Goal: Navigation & Orientation: Find specific page/section

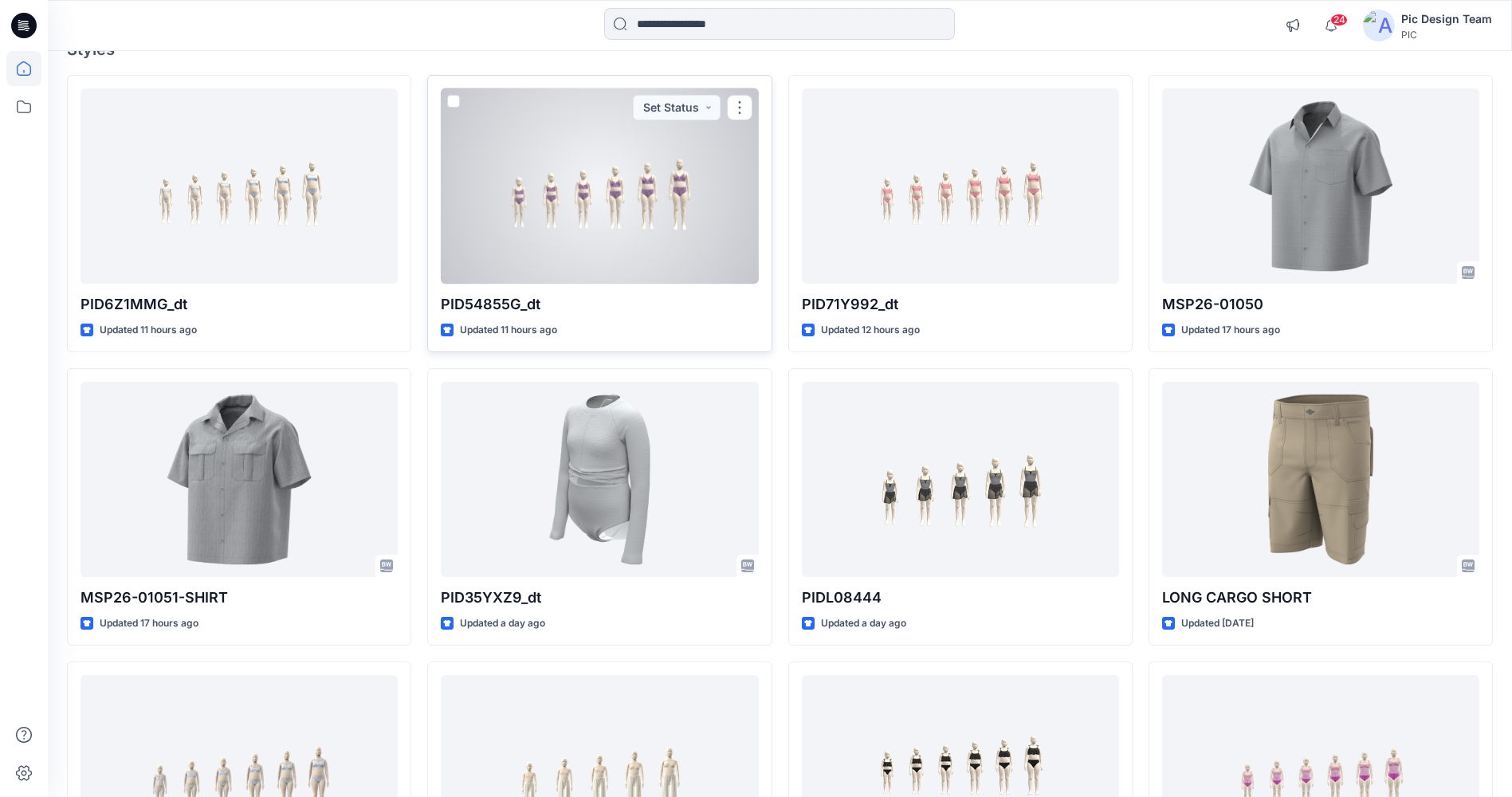
scroll to position [160, 0]
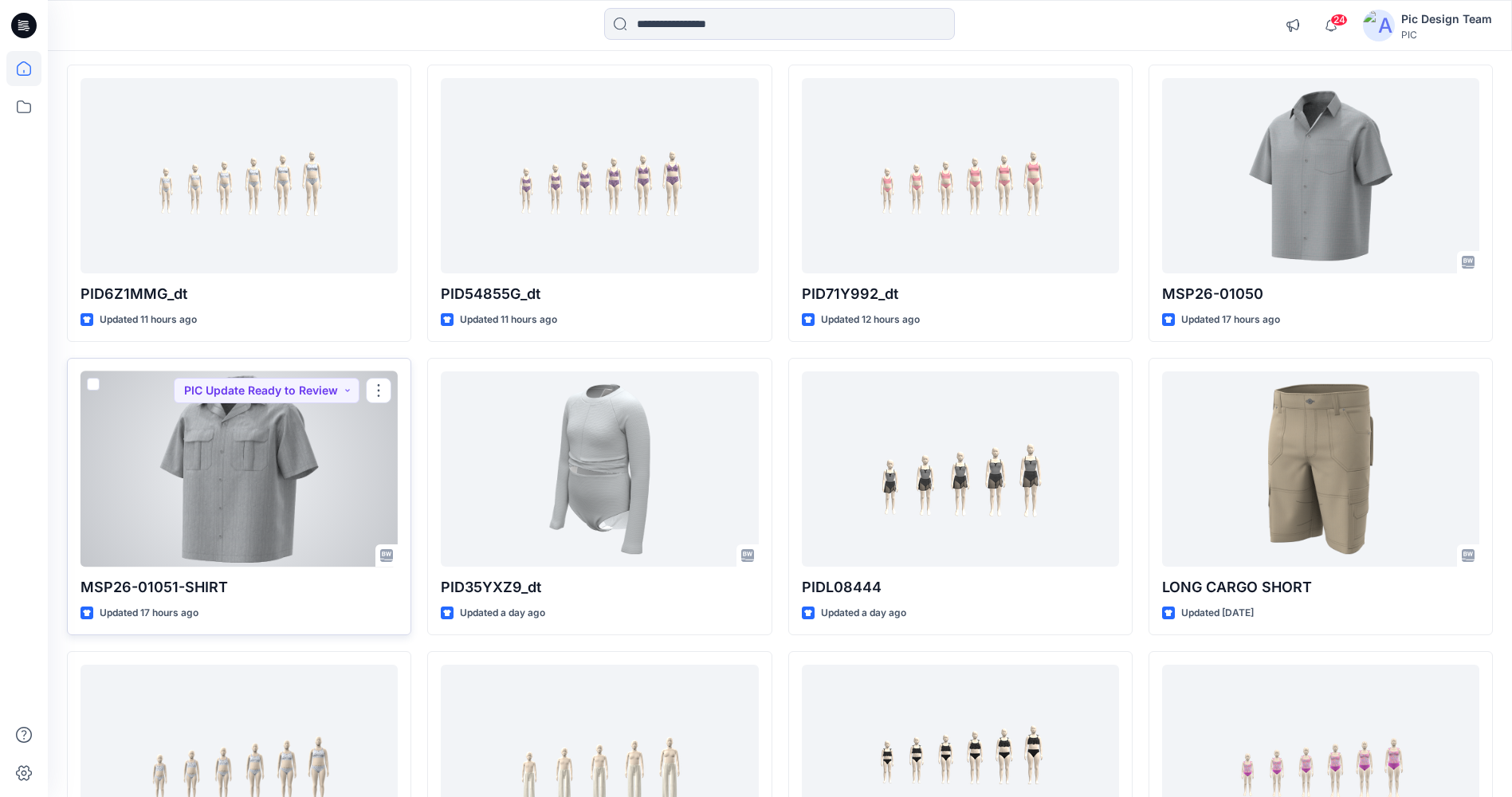
click at [259, 488] on div at bounding box center [239, 468] width 318 height 195
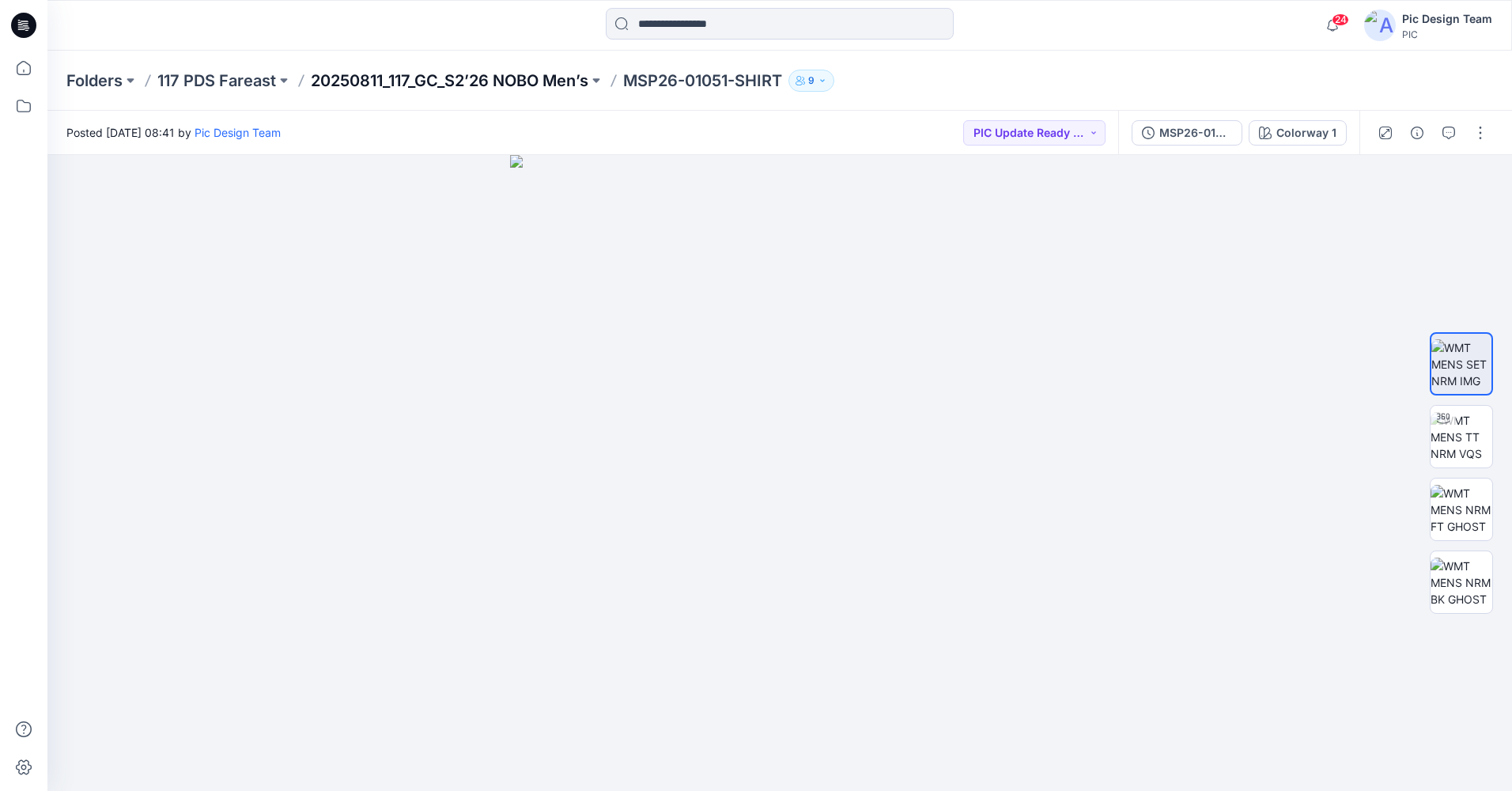
click at [442, 80] on p "20250811_117_GC_S2’26 NOBO Men’s" at bounding box center [450, 80] width 278 height 22
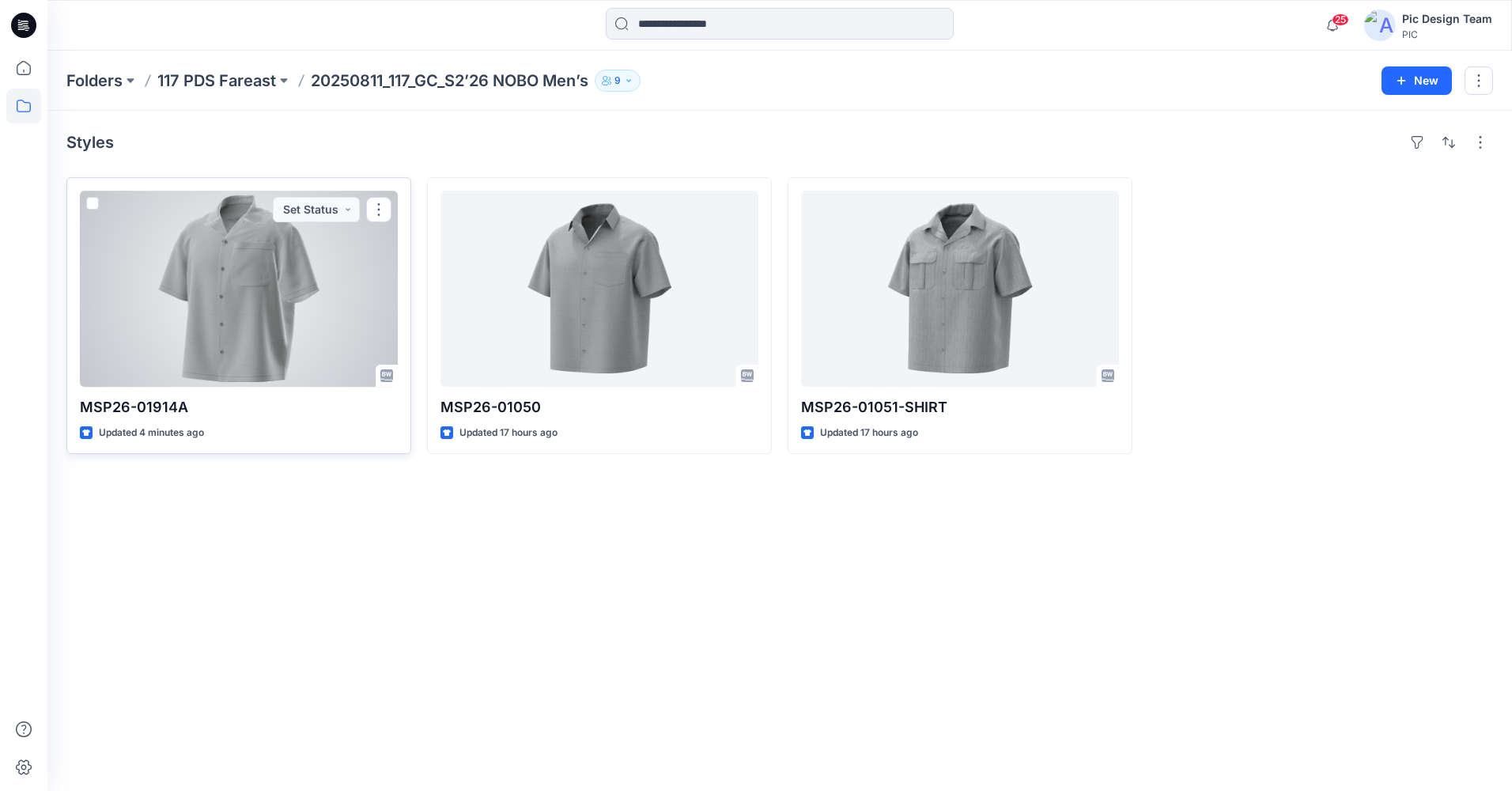
click at [290, 305] on div at bounding box center [238, 288] width 318 height 196
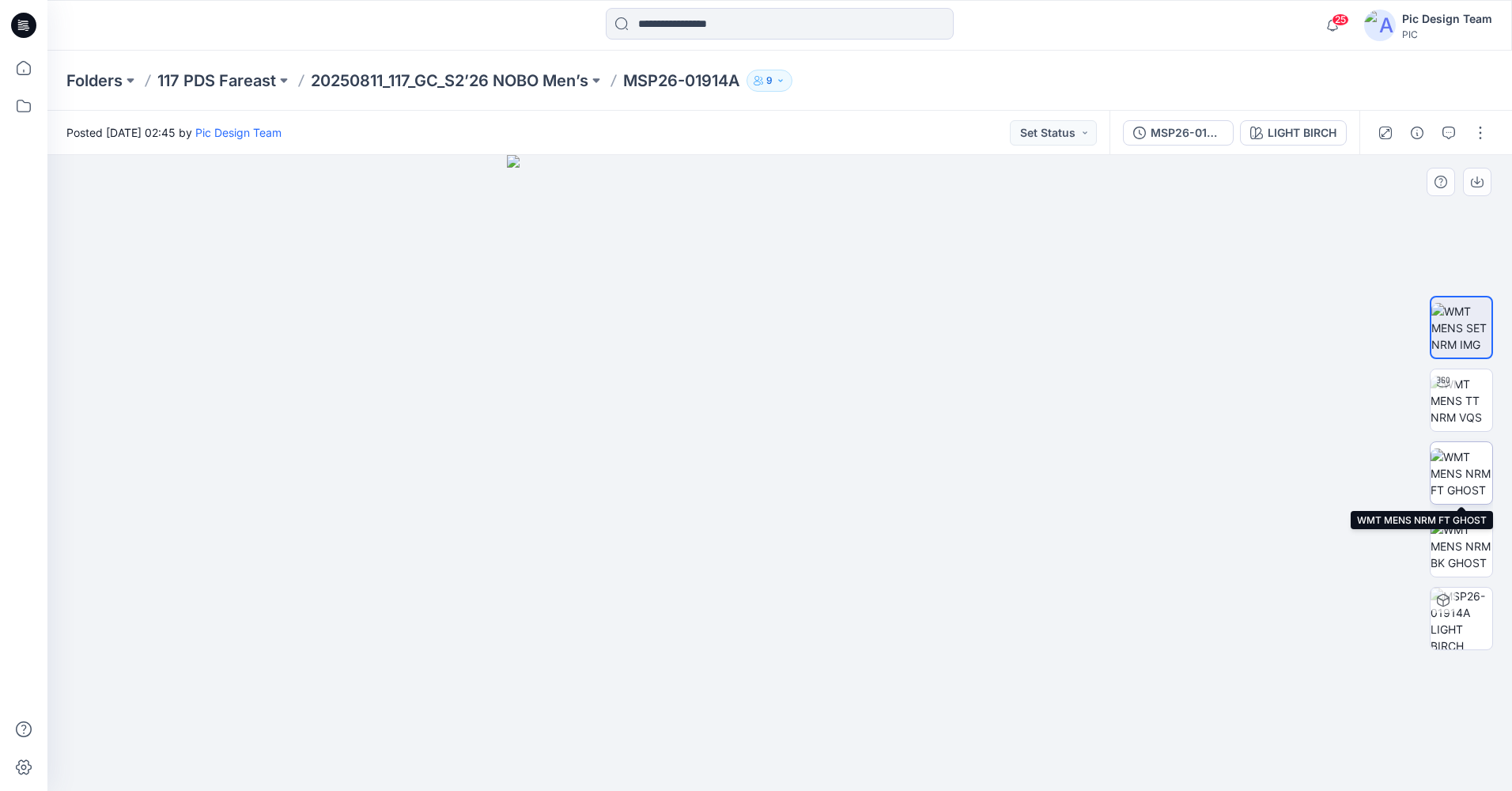
click at [1452, 463] on img at bounding box center [1462, 473] width 62 height 50
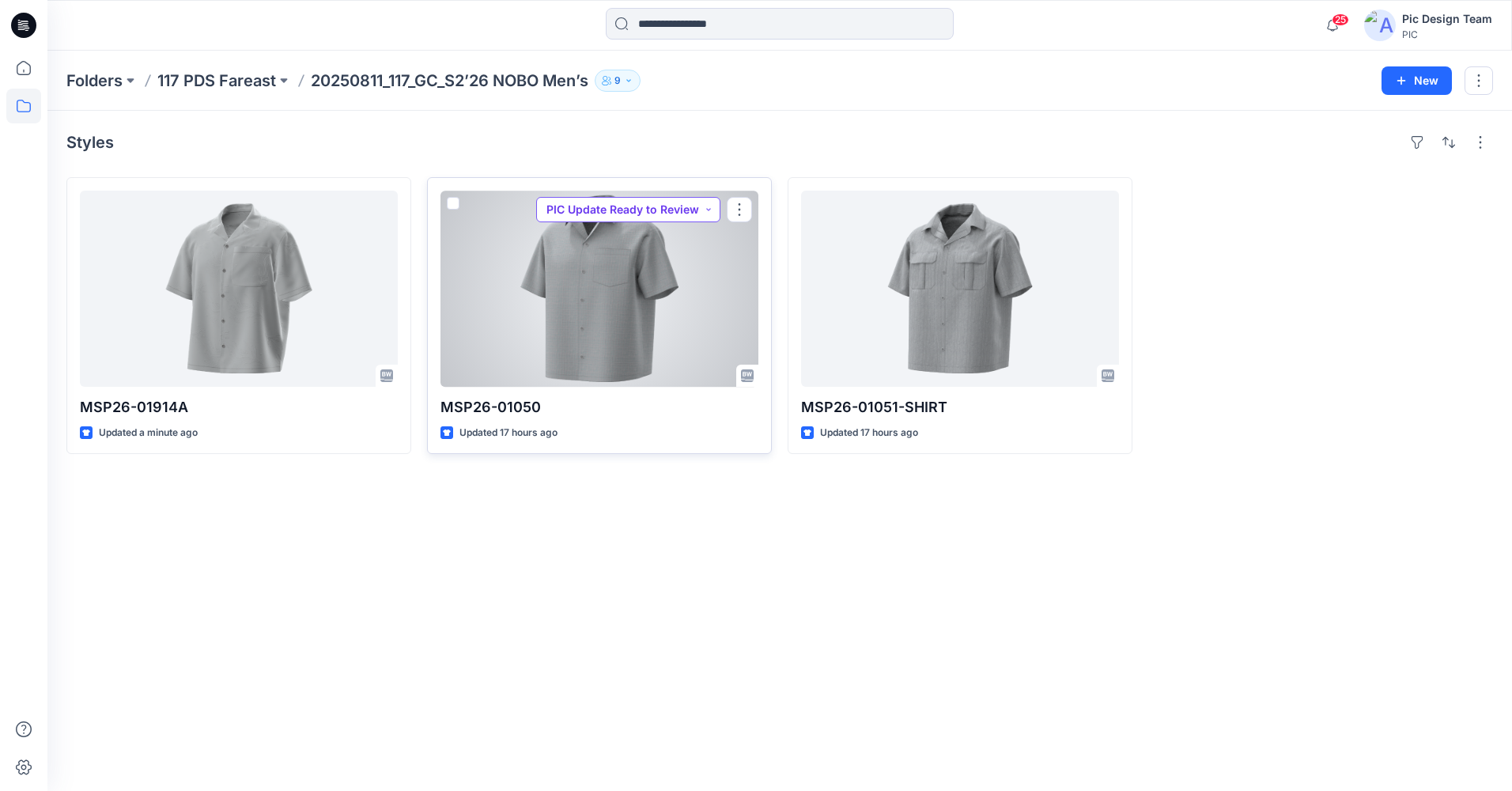
click at [661, 213] on button "PIC Update Ready to Review" at bounding box center [629, 209] width 185 height 25
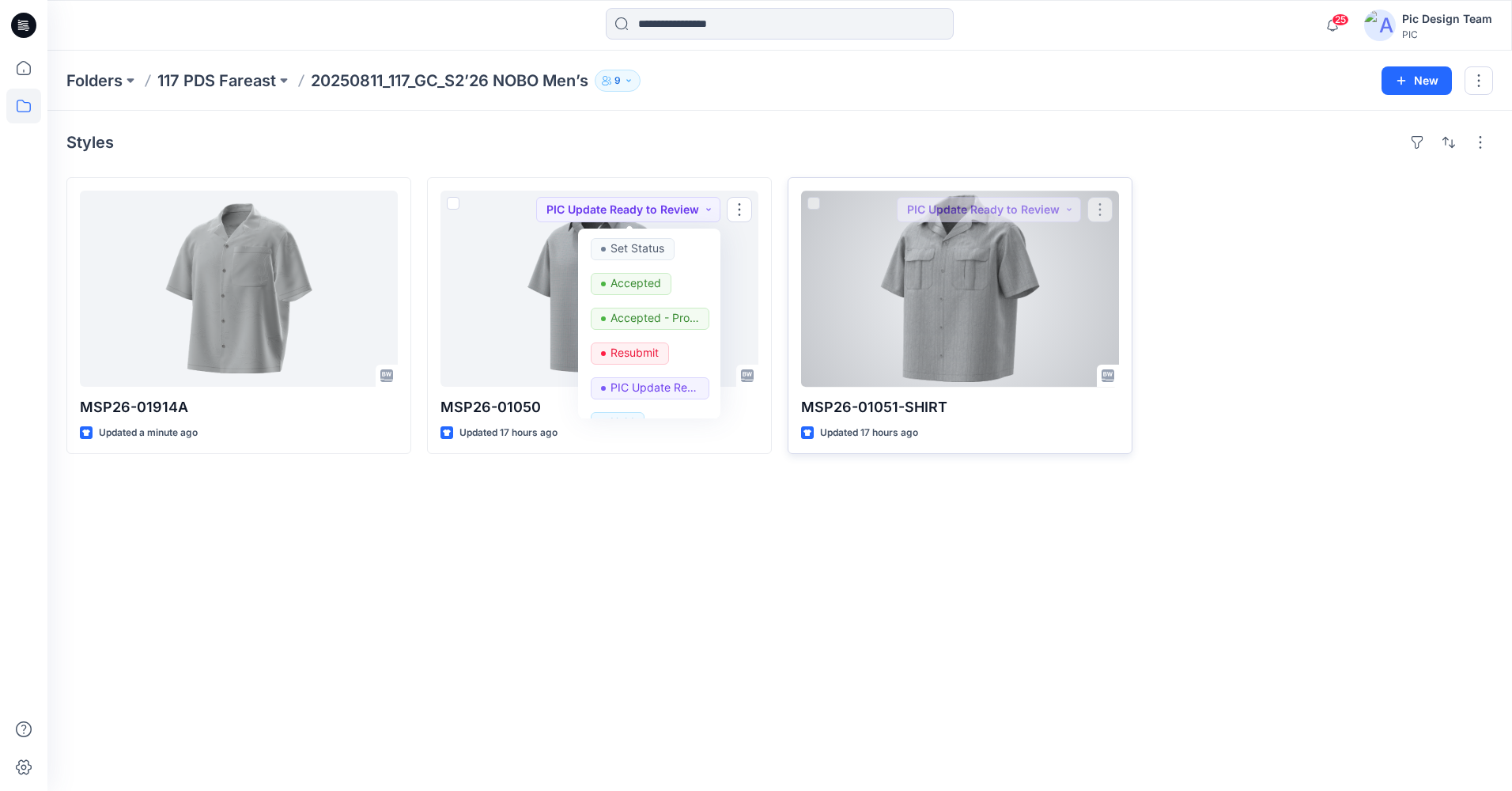
click at [924, 305] on div at bounding box center [960, 288] width 318 height 196
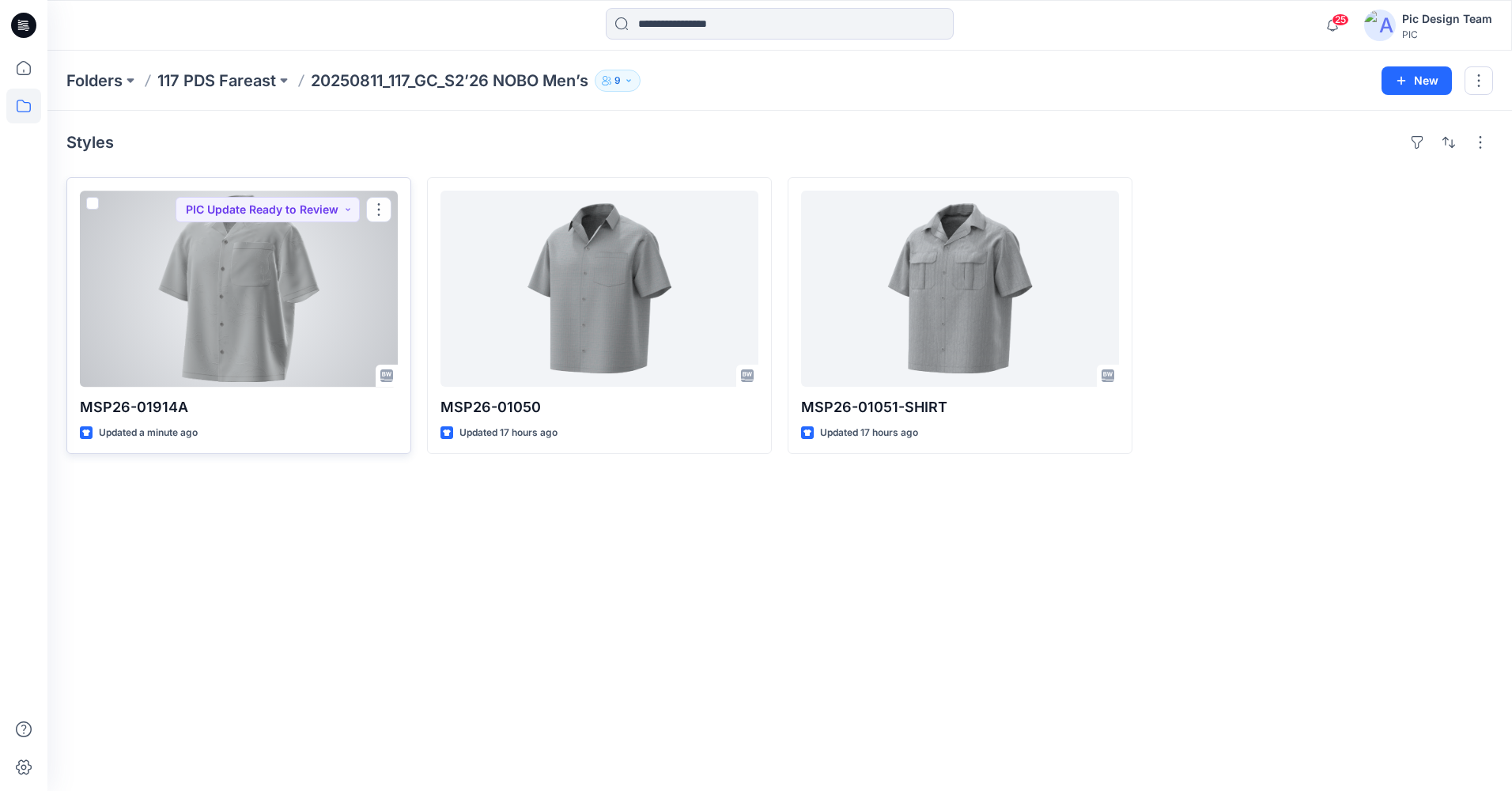
click at [295, 299] on div at bounding box center [238, 288] width 318 height 196
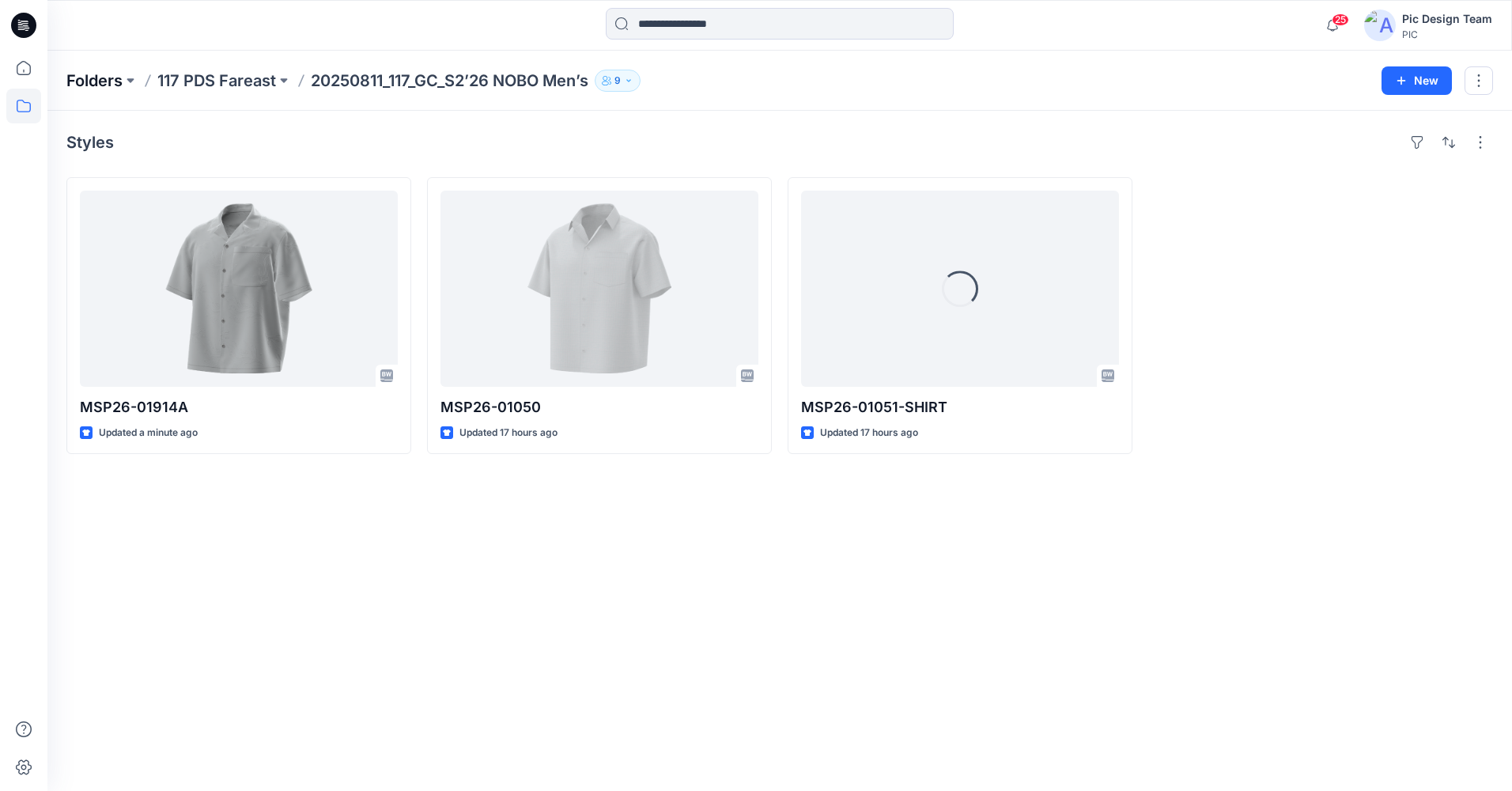
click at [92, 75] on p "Folders" at bounding box center [94, 80] width 57 height 22
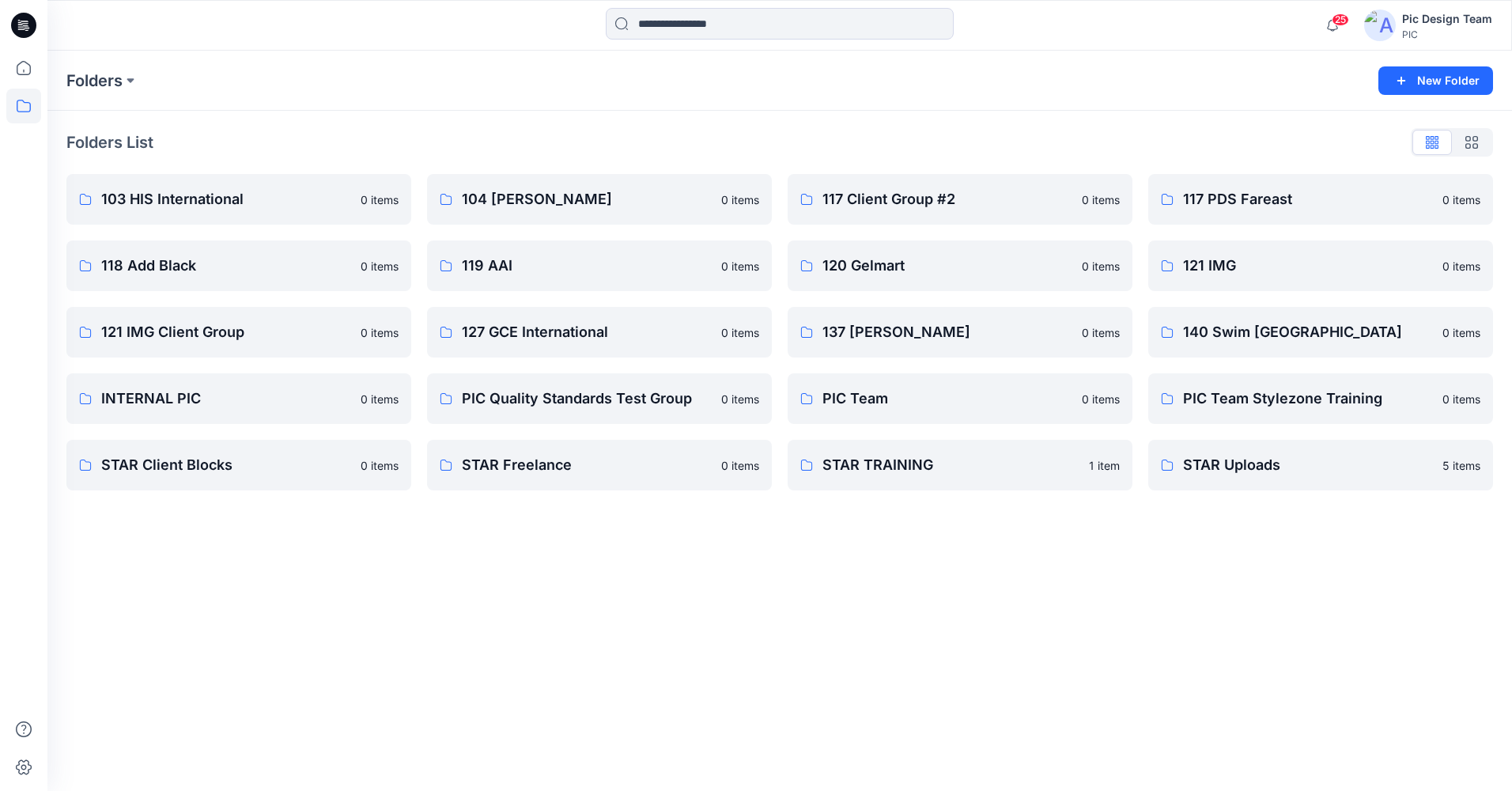
click at [26, 25] on icon at bounding box center [24, 25] width 25 height 25
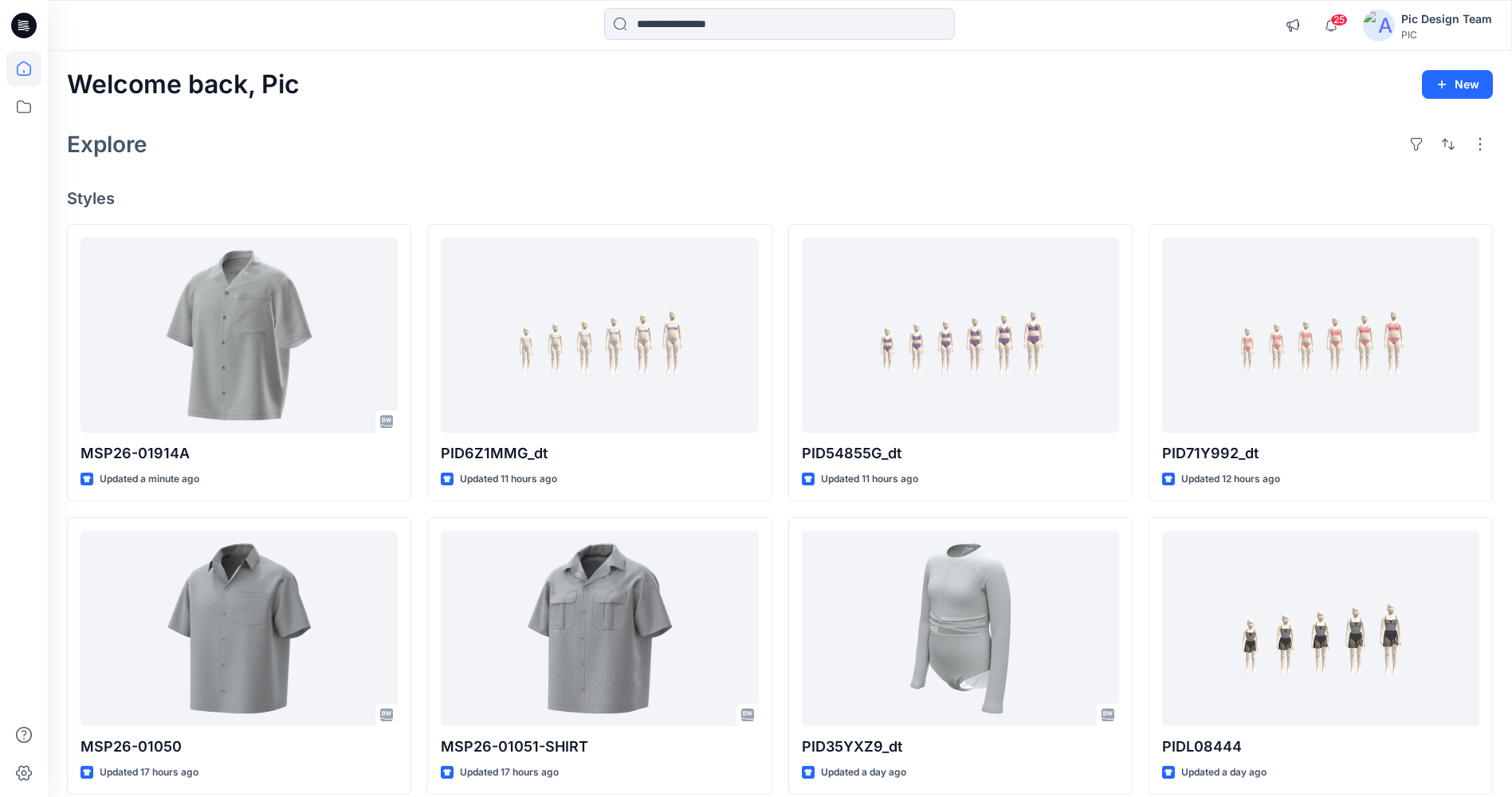
click at [379, 109] on div "Welcome back, Pic New Explore Styles MSP26-01914A Updated a minute ago MSP26-01…" at bounding box center [780, 608] width 1465 height 1113
